Goal: Find specific page/section: Find specific page/section

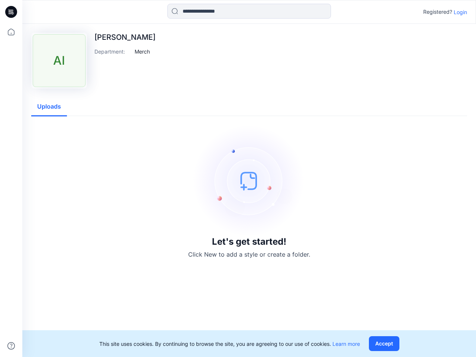
click at [238, 179] on img at bounding box center [249, 181] width 112 height 112
click at [12, 12] on icon at bounding box center [12, 12] width 3 height 0
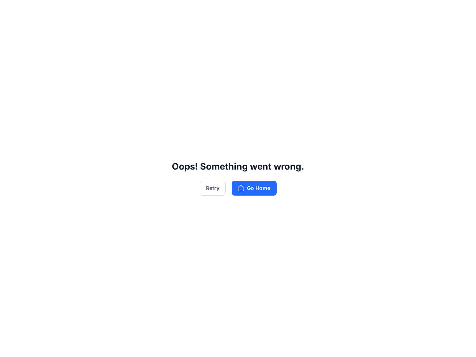
click at [11, 346] on div "Oops! Something went wrong. Retry Go Home" at bounding box center [238, 178] width 476 height 357
click at [249, 11] on div "Oops! Something went wrong. Retry Go Home" at bounding box center [238, 178] width 476 height 357
click at [460, 12] on div "Oops! Something went wrong. Retry Go Home" at bounding box center [238, 178] width 476 height 357
click at [142, 51] on div "Oops! Something went wrong. Retry Go Home" at bounding box center [238, 178] width 476 height 357
click at [49, 107] on div "Oops! Something went wrong. Retry Go Home" at bounding box center [238, 178] width 476 height 357
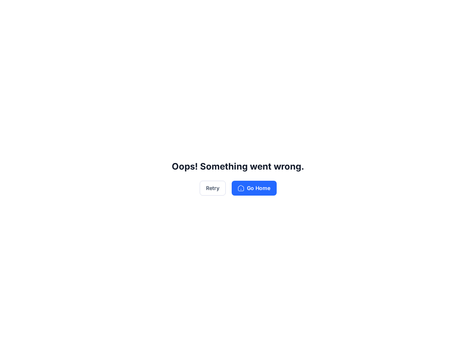
click at [386, 344] on div "Oops! Something went wrong. Retry Go Home" at bounding box center [238, 178] width 476 height 357
